Goal: Entertainment & Leisure: Consume media (video, audio)

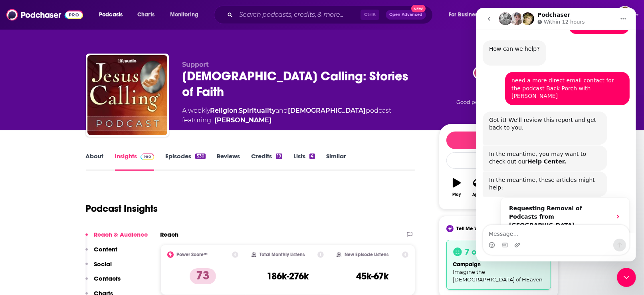
scroll to position [200, 0]
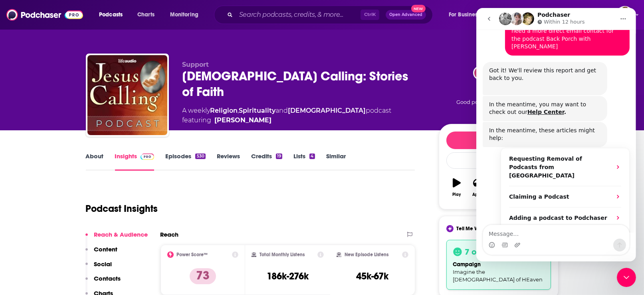
click at [316, 163] on div "About Insights Episodes 530 Reviews Credits 19 Lists 4 Similar" at bounding box center [250, 161] width 329 height 20
click at [316, 18] on icon "go back" at bounding box center [488, 19] width 2 height 4
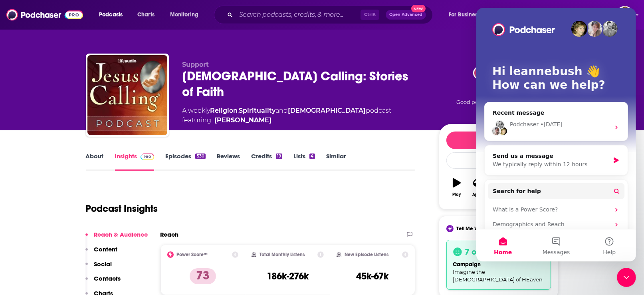
click at [316, 245] on button "Home" at bounding box center [502, 245] width 53 height 32
click at [316, 45] on div "Support [DEMOGRAPHIC_DATA] Calling: Stories of Faith 73 A weekly Religion , Spi…" at bounding box center [322, 87] width 485 height 86
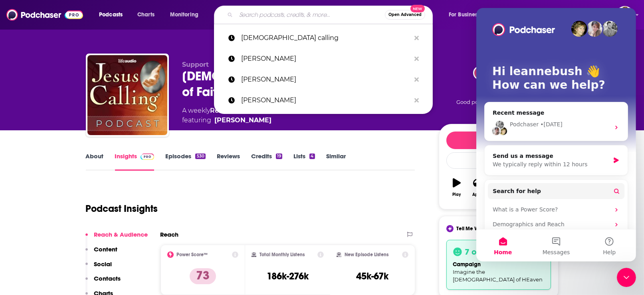
click at [298, 18] on input "Search podcasts, credits, & more..." at bounding box center [310, 14] width 149 height 13
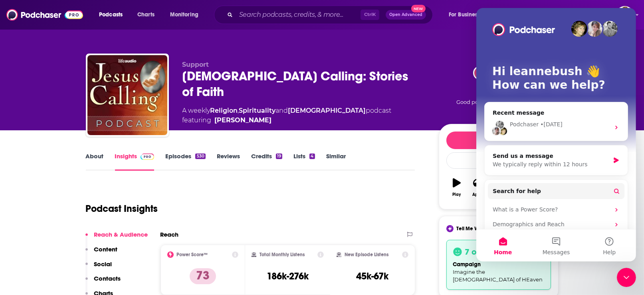
click at [316, 169] on div "About Insights Episodes 530 Reviews Credits 19 Lists 4 Similar" at bounding box center [250, 161] width 329 height 20
click at [316, 9] on div "Hi leannebush 👋 How can we help?" at bounding box center [556, 80] width 144 height 144
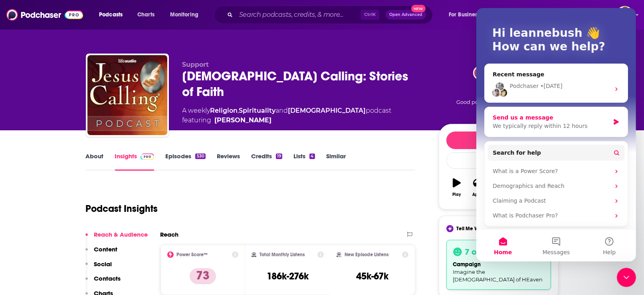
scroll to position [39, 0]
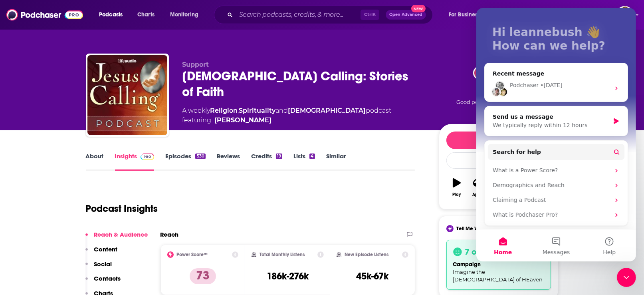
click at [316, 243] on button "Home" at bounding box center [502, 245] width 53 height 32
click at [316, 12] on div "Hi leannebush 👋 How can we help?" at bounding box center [556, 41] width 144 height 144
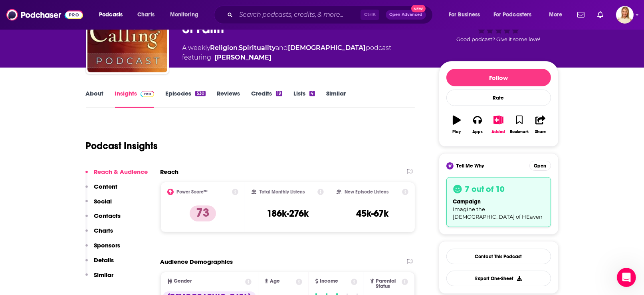
scroll to position [59, 0]
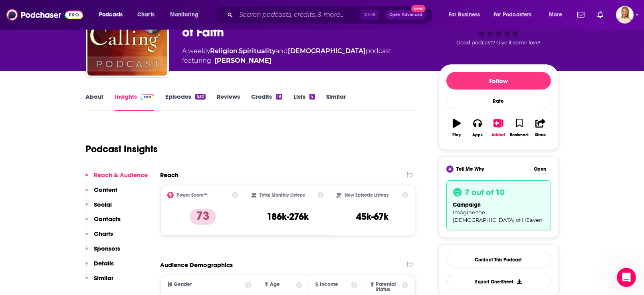
click at [189, 99] on link "Episodes 530" at bounding box center [185, 102] width 40 height 18
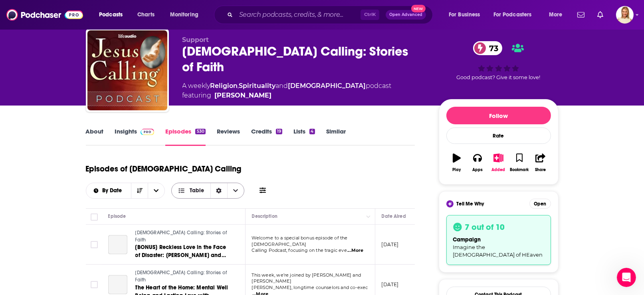
scroll to position [119, 0]
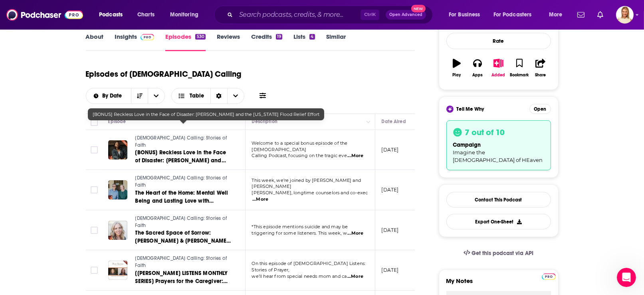
click at [190, 149] on span "[BONUS] Reckless Love in the Face of Disaster: [PERSON_NAME] and the [US_STATE]…" at bounding box center [180, 160] width 91 height 23
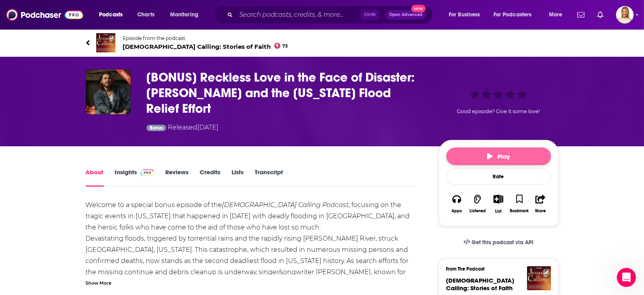
click at [316, 152] on span "Play" at bounding box center [498, 156] width 23 height 8
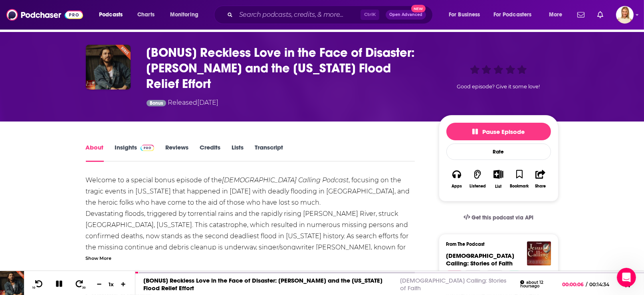
scroll to position [59, 0]
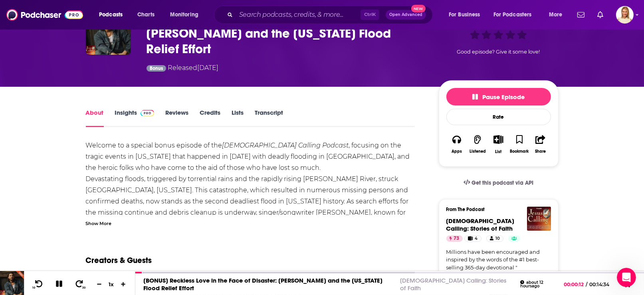
click at [107, 219] on div "Show More" at bounding box center [99, 223] width 26 height 8
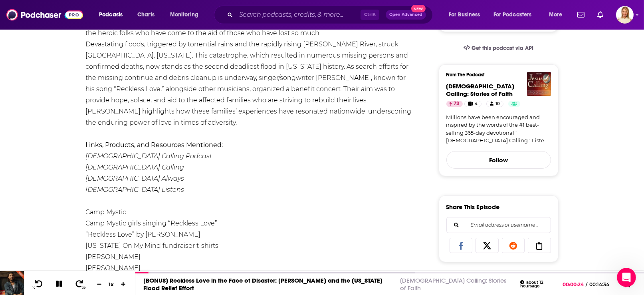
scroll to position [179, 0]
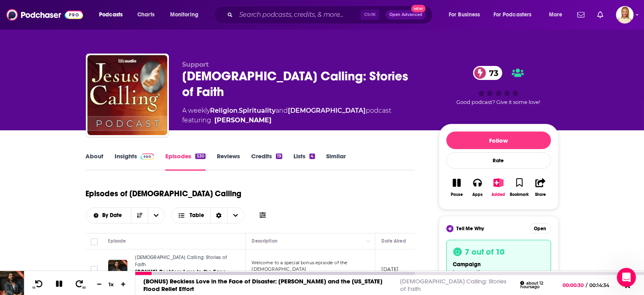
click at [57, 283] on icon at bounding box center [59, 283] width 6 height 6
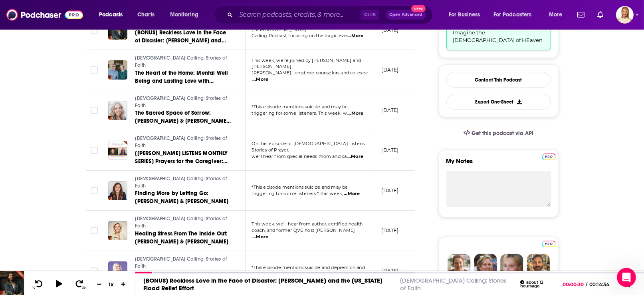
scroll to position [239, 0]
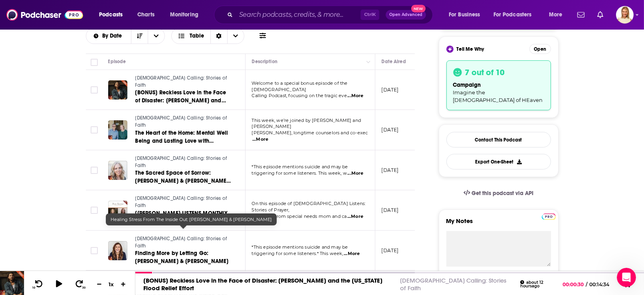
scroll to position [239, 0]
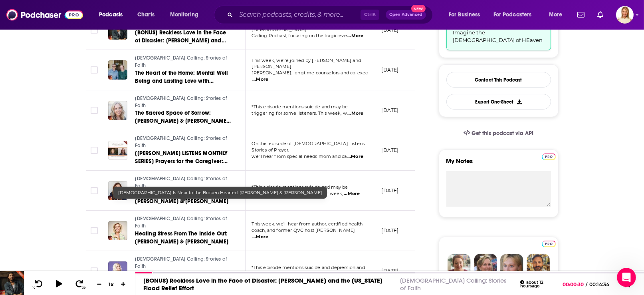
click at [205, 270] on span "[DEMOGRAPHIC_DATA] Is Near to the Broken Hearted: [PERSON_NAME] & [PERSON_NAME]" at bounding box center [181, 281] width 93 height 23
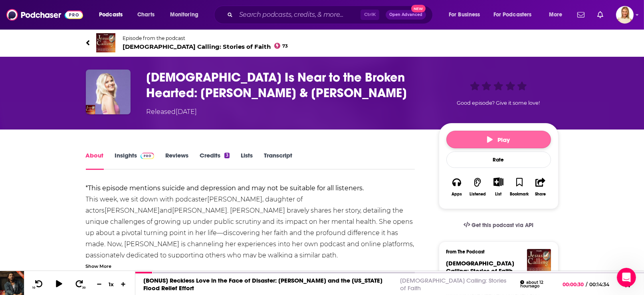
click at [316, 138] on button "Play" at bounding box center [498, 140] width 105 height 18
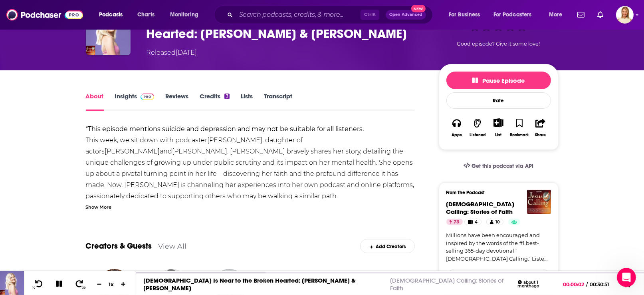
scroll to position [59, 0]
